Goal: Task Accomplishment & Management: Manage account settings

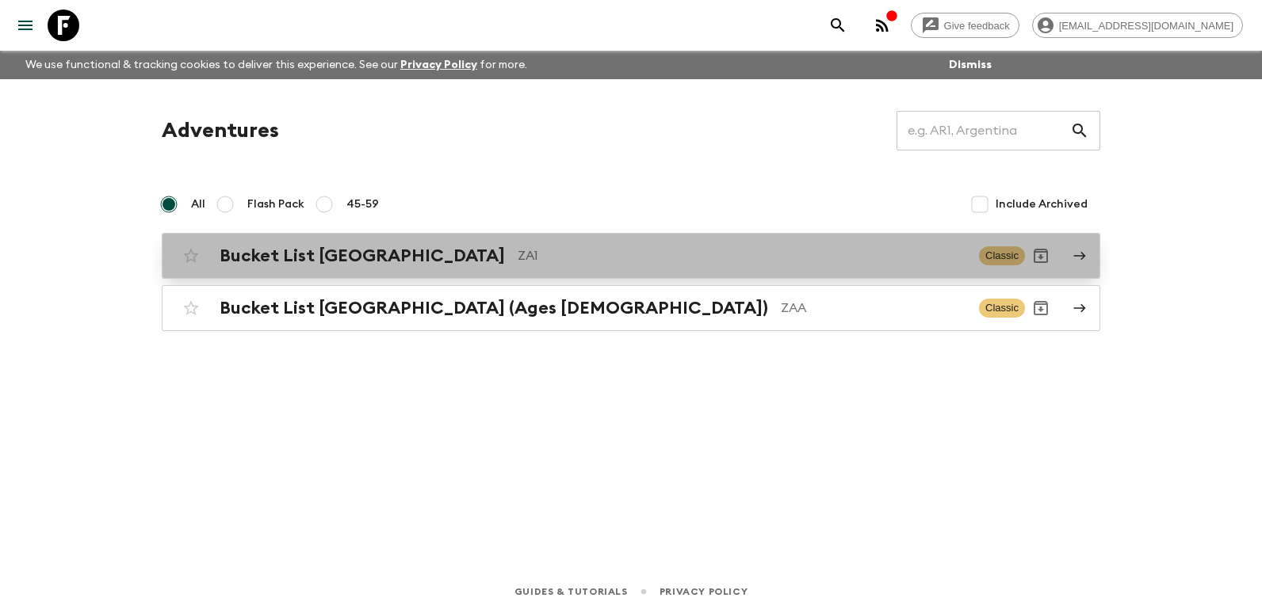
click at [413, 254] on h2 "Bucket List [GEOGRAPHIC_DATA]" at bounding box center [362, 256] width 285 height 21
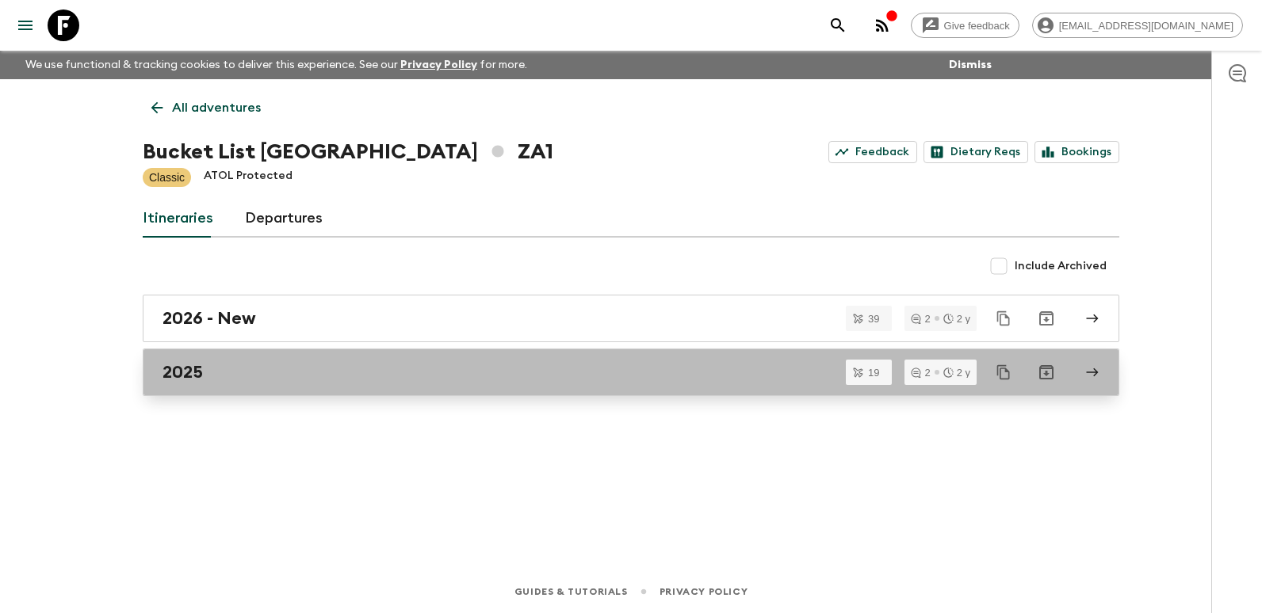
click at [261, 376] on div "2025" at bounding box center [615, 372] width 907 height 21
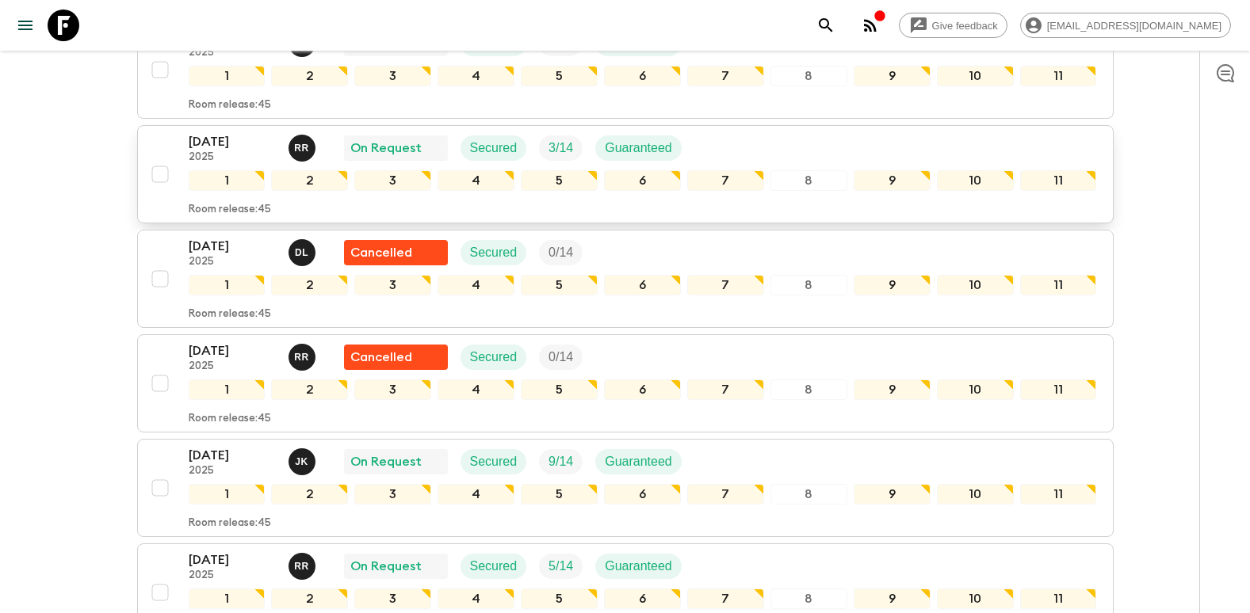
scroll to position [951, 0]
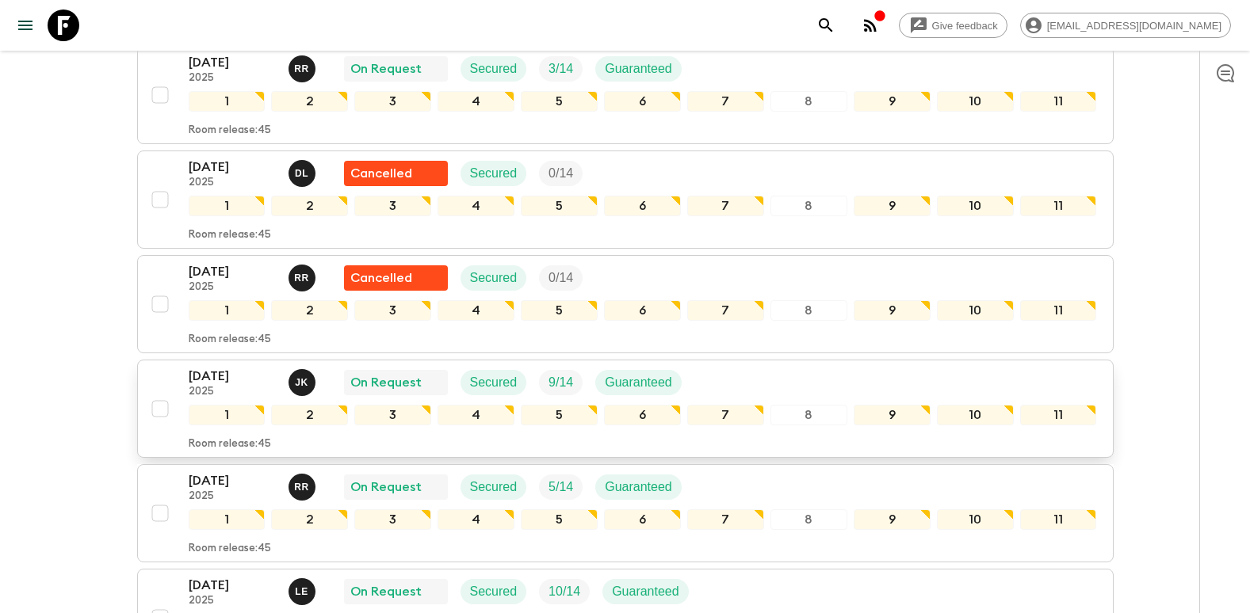
click at [219, 367] on p "[DATE]" at bounding box center [232, 376] width 87 height 19
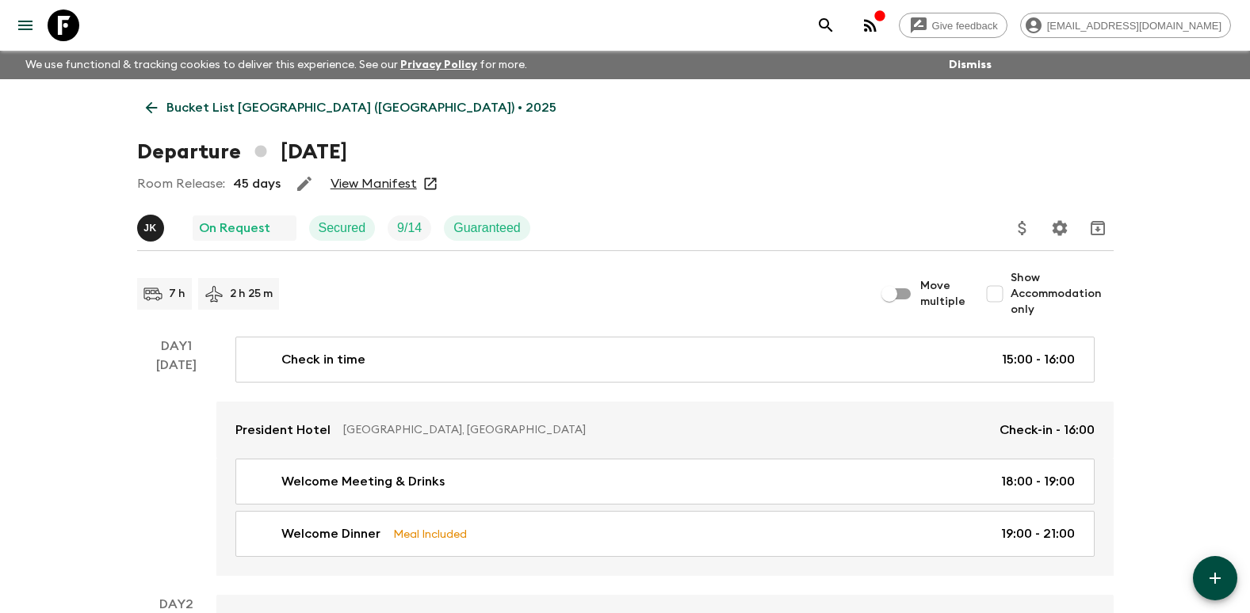
click at [373, 186] on link "View Manifest" at bounding box center [373, 184] width 86 height 16
